Goal: Task Accomplishment & Management: Complete application form

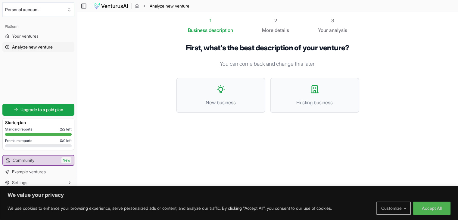
click at [399, 211] on button "Customize" at bounding box center [393, 207] width 34 height 13
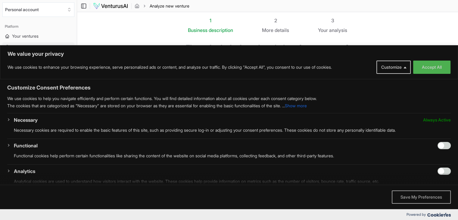
click at [415, 195] on button "Save My Preferences" at bounding box center [420, 196] width 59 height 13
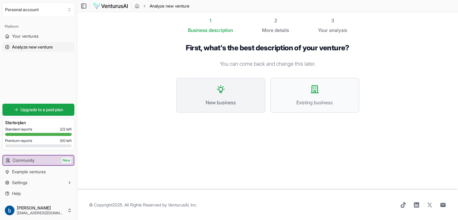
click at [245, 84] on button "New business" at bounding box center [220, 95] width 89 height 35
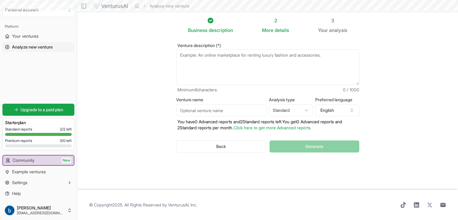
click at [251, 57] on textarea "Venture description (*)" at bounding box center [267, 66] width 183 height 35
click at [190, 54] on textarea "Venture description (*)" at bounding box center [267, 66] width 183 height 35
type textarea "a"
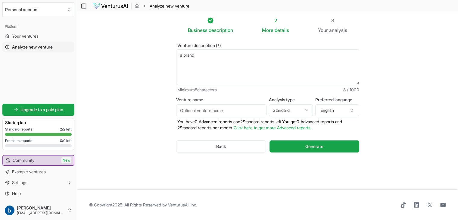
click at [217, 60] on textarea "a brand" at bounding box center [267, 66] width 183 height 35
drag, startPoint x: 208, startPoint y: 59, endPoint x: 176, endPoint y: 58, distance: 32.5
click at [176, 58] on textarea "a brand" at bounding box center [267, 66] width 183 height 35
drag, startPoint x: 197, startPoint y: 56, endPoint x: 176, endPoint y: 55, distance: 21.1
click at [176, 55] on textarea "a brand" at bounding box center [267, 66] width 183 height 35
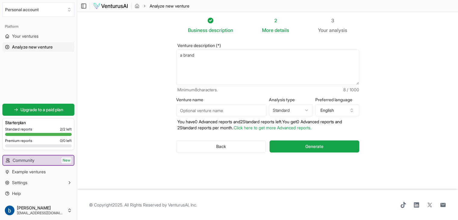
paste textarea "`Tittibi Design is a [DEMOGRAPHIC_DATA] eco-entrepreneurial startup specializin…"
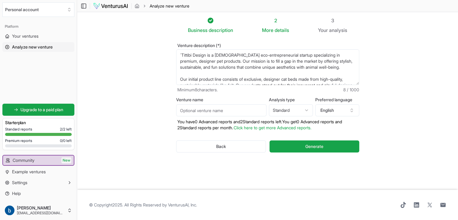
scroll to position [45, 0]
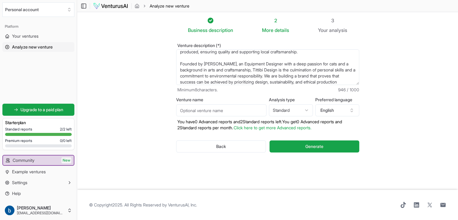
type textarea "`Tittibi Design is a [DEMOGRAPHIC_DATA] eco-entrepreneurial startup specializin…"
click at [193, 110] on input "Venture name" at bounding box center [221, 110] width 90 height 12
type input "titti bi"
click at [351, 111] on icon "button" at bounding box center [351, 111] width 2 height 1
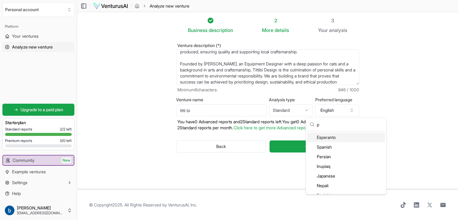
type input "p"
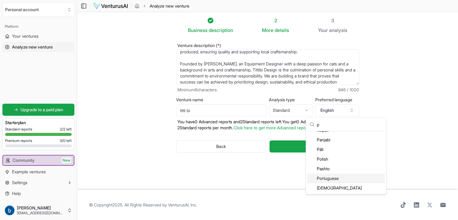
click at [344, 175] on div "Portuguese" at bounding box center [346, 178] width 78 height 10
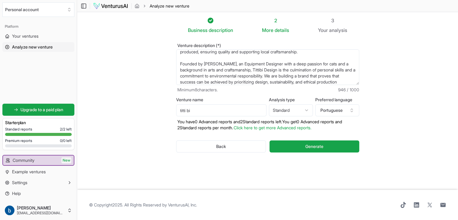
click at [307, 112] on html "We value your privacy We use cookies to enhance your browsing experience, serve…" at bounding box center [229, 110] width 458 height 220
click at [322, 149] on html "We value your privacy We use cookies to enhance your browsing experience, serve…" at bounding box center [229, 110] width 458 height 220
click at [322, 149] on button "Generate" at bounding box center [313, 146] width 89 height 12
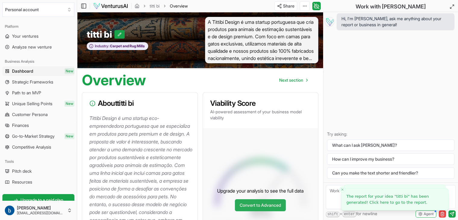
click at [251, 211] on link "Convert to Advanced" at bounding box center [260, 205] width 51 height 12
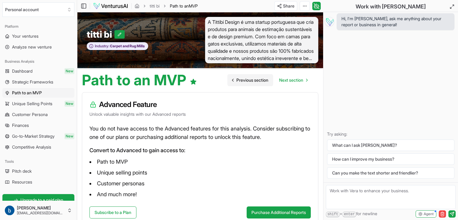
click at [245, 80] on span "Previous section" at bounding box center [252, 80] width 32 height 6
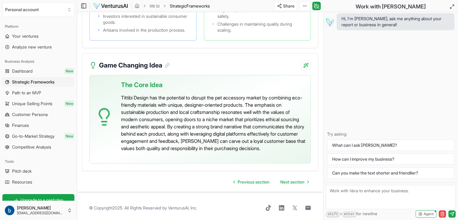
scroll to position [1452, 0]
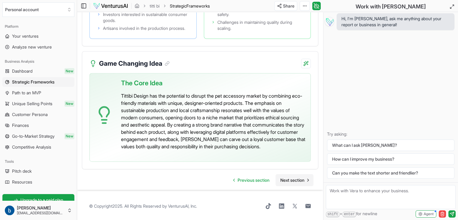
click at [301, 183] on link "Next section" at bounding box center [294, 180] width 38 height 12
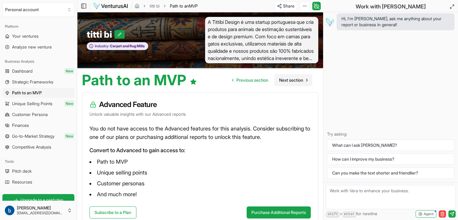
click at [295, 81] on span "Next section" at bounding box center [291, 80] width 24 height 6
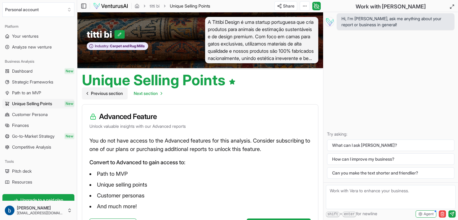
click at [94, 93] on span "Previous section" at bounding box center [107, 93] width 32 height 6
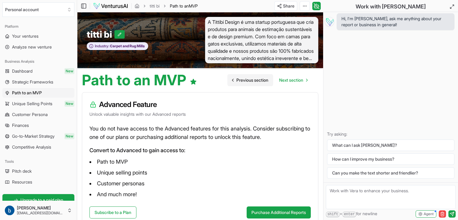
click at [250, 82] on span "Previous section" at bounding box center [252, 80] width 32 height 6
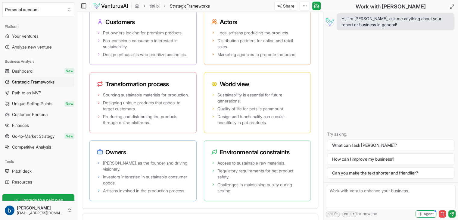
scroll to position [1287, 0]
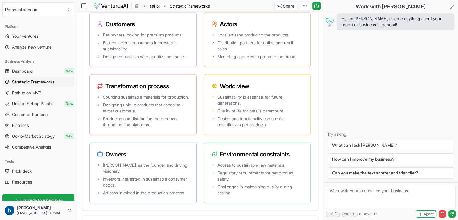
click at [154, 5] on link "titti bi" at bounding box center [154, 6] width 10 height 6
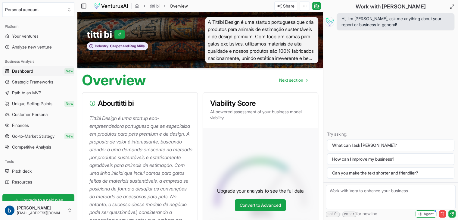
click at [125, 119] on p "Tittibi Design é uma startup eco-empreendedora portuguesa que se especializa em…" at bounding box center [140, 188] width 103 height 149
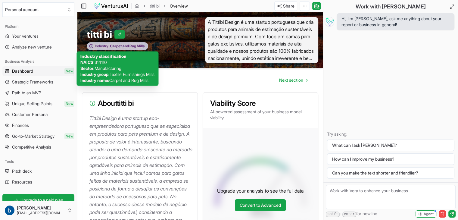
click at [123, 45] on span "Carpet and Rug Mills" at bounding box center [126, 46] width 35 height 5
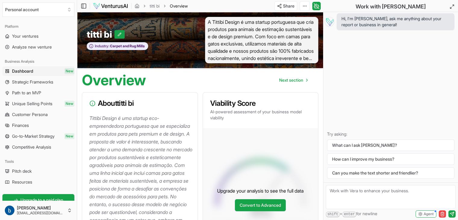
click at [93, 102] on icon at bounding box center [92, 103] width 6 height 6
click at [152, 6] on link "titti bi" at bounding box center [154, 6] width 10 height 6
click at [157, 6] on link "titti bi" at bounding box center [154, 6] width 10 height 6
click at [138, 6] on icon "breadcrumb" at bounding box center [137, 6] width 4 height 4
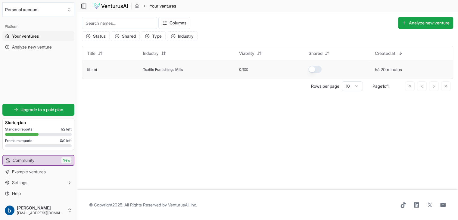
click at [162, 68] on span "Textile Furnishings Mills" at bounding box center [163, 69] width 40 height 5
click at [368, 74] on td at bounding box center [336, 69] width 66 height 18
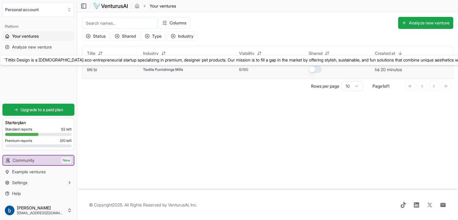
click at [95, 70] on link "titti bi" at bounding box center [92, 69] width 10 height 5
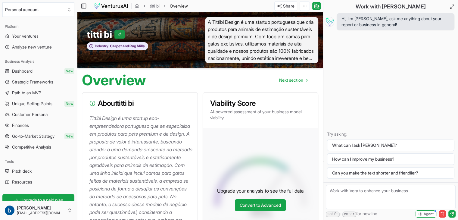
click at [122, 32] on icon at bounding box center [119, 34] width 4 height 4
click at [272, 34] on span "A Tittibi Design é uma startup portuguesa que cria produtos para animais de est…" at bounding box center [261, 40] width 113 height 46
click at [302, 51] on span "A Tittibi Design é uma startup portuguesa que cria produtos para animais de est…" at bounding box center [261, 40] width 113 height 46
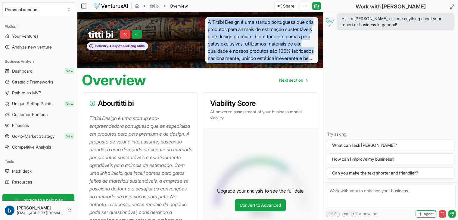
click at [302, 51] on span "A Tittibi Design é uma startup portuguesa que cria produtos para animais de est…" at bounding box center [261, 40] width 113 height 46
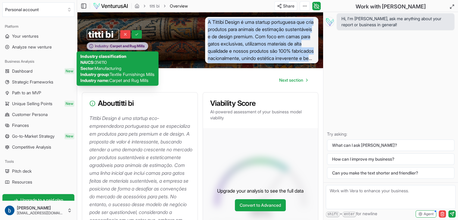
click at [92, 46] on icon at bounding box center [91, 46] width 5 height 5
click at [35, 35] on span "Your ventures" at bounding box center [25, 36] width 26 height 6
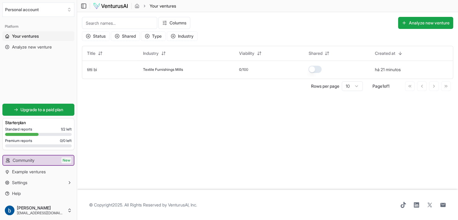
click at [50, 39] on link "Your ventures" at bounding box center [38, 36] width 72 height 10
click at [185, 71] on div "Textile Furnishings Mills" at bounding box center [186, 69] width 86 height 5
click at [406, 25] on button "Analyze new venture" at bounding box center [425, 23] width 55 height 12
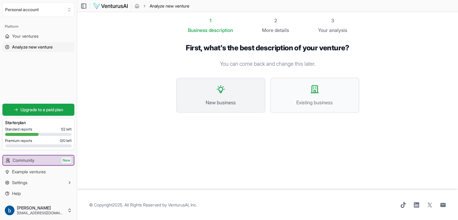
click at [235, 94] on button "New business" at bounding box center [220, 95] width 89 height 35
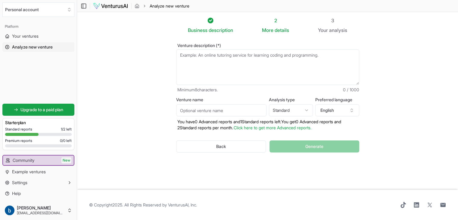
click at [178, 55] on textarea "Venture description (*)" at bounding box center [267, 66] width 183 height 35
click at [307, 57] on textarea "Venture description (*)" at bounding box center [267, 66] width 183 height 35
click at [353, 110] on icon "button" at bounding box center [351, 110] width 5 height 5
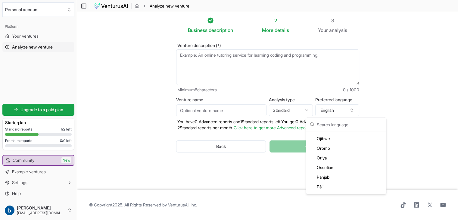
scroll to position [1190, 0]
click at [347, 191] on div "Portuguese" at bounding box center [346, 189] width 78 height 10
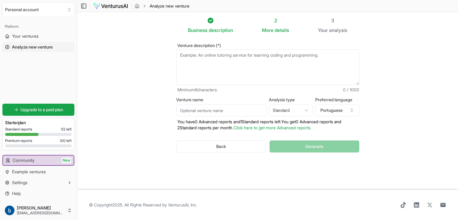
click at [292, 59] on textarea "Venture description (*)" at bounding box center [267, 66] width 183 height 35
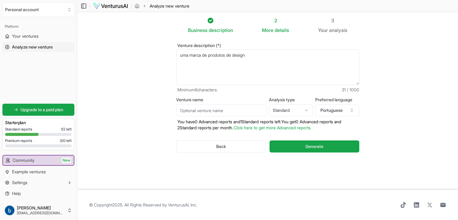
click at [288, 54] on textarea "uma marca de produtos de design" at bounding box center [267, 66] width 183 height 35
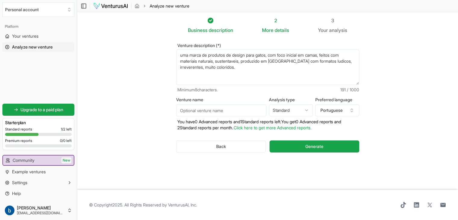
click at [235, 74] on textarea "uma marca de produtos de design para gatos, com foco inicial em camas, feitos c…" at bounding box center [267, 66] width 183 height 35
click at [261, 72] on textarea "uma marca de produtos de design para gatos, com foco inicial em camas, feitos c…" at bounding box center [267, 66] width 183 height 35
click at [199, 67] on textarea "uma marca de produtos de design para gatos, com foco inicial em camas, feitos c…" at bounding box center [267, 66] width 183 height 35
click at [357, 67] on textarea "uma marca de produtos de design para gatos, com foco inicial em camas, feitos c…" at bounding box center [267, 66] width 183 height 35
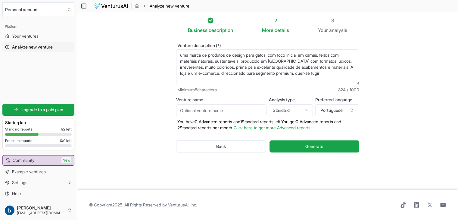
drag, startPoint x: 254, startPoint y: 72, endPoint x: 279, endPoint y: 76, distance: 25.5
click at [279, 76] on textarea "uma marca de produtos de design para gatos, com foco inicial em camas, feitos c…" at bounding box center [267, 66] width 183 height 35
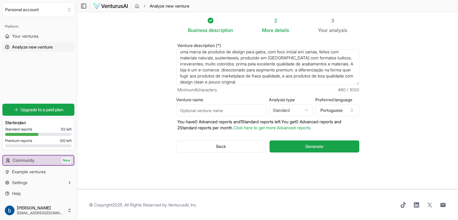
click at [285, 57] on textarea "uma marca de produtos de design para gatos, com foco inicial em camas, feitos c…" at bounding box center [267, 66] width 183 height 35
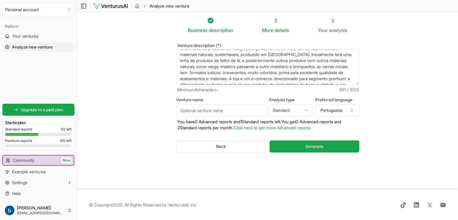
scroll to position [8, 0]
click at [266, 71] on textarea "uma marca de produtos de design para gatos, com foco inicial em camas, feitos c…" at bounding box center [267, 66] width 183 height 35
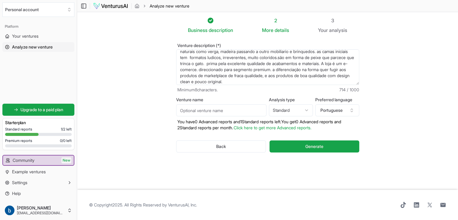
scroll to position [24, 0]
type textarea "uma marca de produtos de design para gatos, com foco inicial em camas, feitos c…"
click at [219, 112] on input "Venture name" at bounding box center [221, 110] width 90 height 12
type input "titti bi"
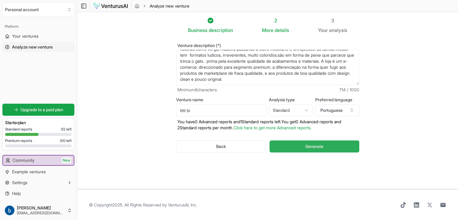
click at [304, 147] on button "Generate" at bounding box center [313, 146] width 89 height 12
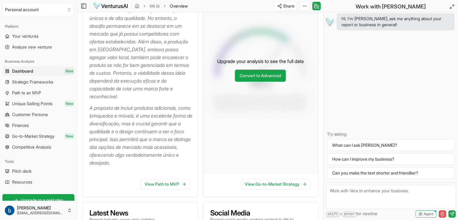
scroll to position [161, 0]
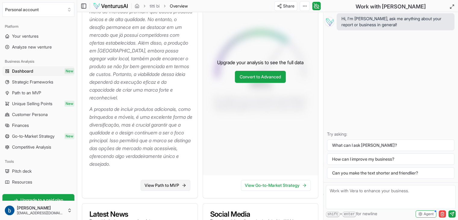
click at [160, 190] on link "View Path to MVP" at bounding box center [165, 185] width 50 height 11
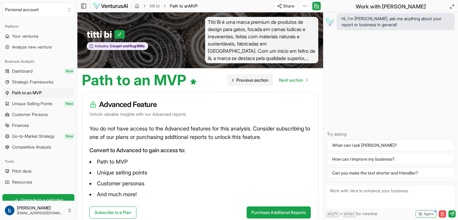
click at [256, 78] on span "Previous section" at bounding box center [252, 80] width 32 height 6
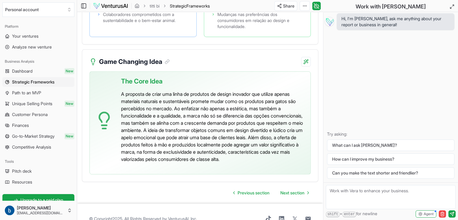
scroll to position [1561, 0]
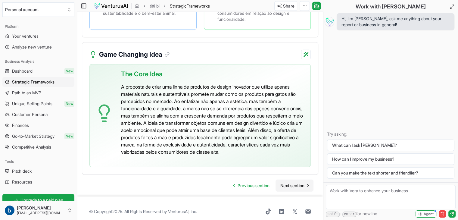
click at [294, 182] on span "Next section" at bounding box center [292, 185] width 24 height 6
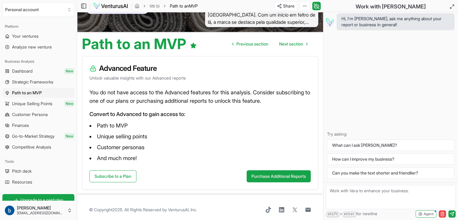
scroll to position [41, 0]
